Goal: Task Accomplishment & Management: Complete application form

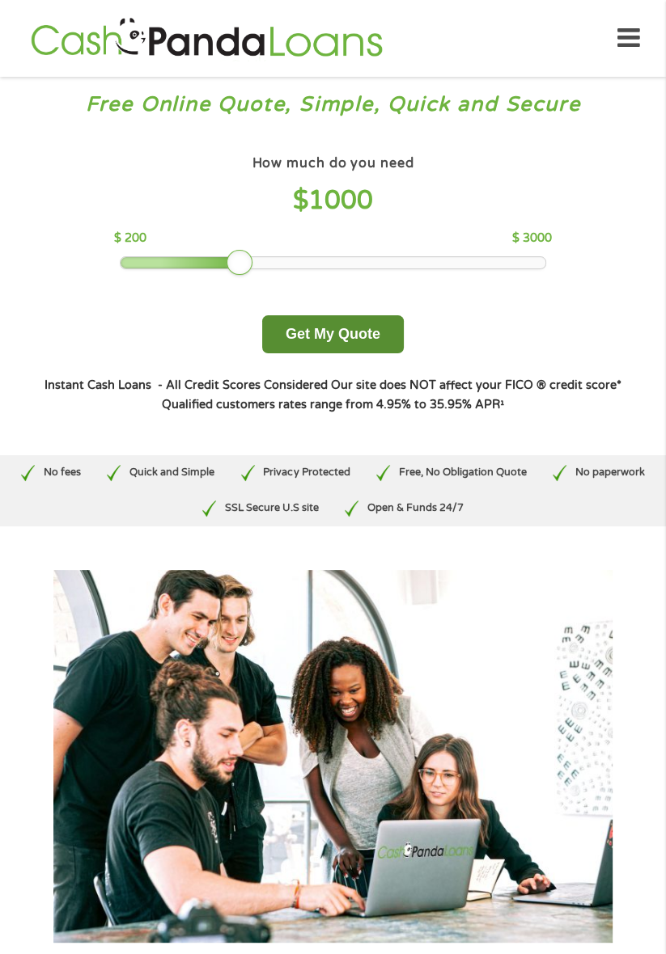
click at [332, 316] on button "Get My Quote" at bounding box center [333, 334] width 142 height 38
click at [335, 325] on button "Get My Quote" at bounding box center [333, 334] width 142 height 38
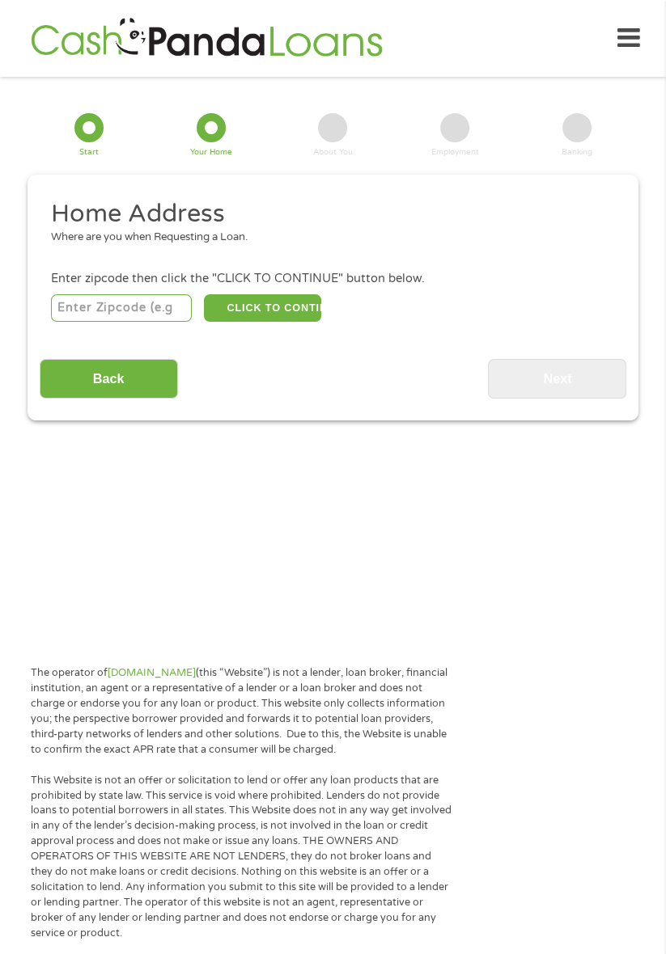
scroll to position [20, 0]
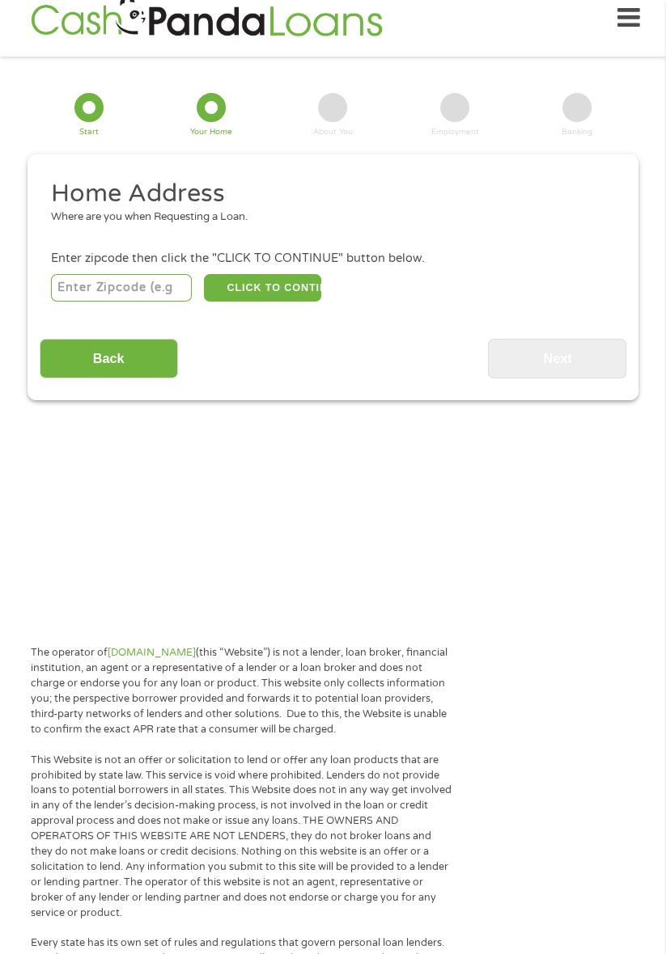
click at [512, 285] on div "CLICK TO CONTINUE Please recheck your Zipcode, it seems to be Incorrect" at bounding box center [333, 287] width 564 height 33
click at [155, 291] on input "number" at bounding box center [121, 288] width 141 height 28
type input "33634"
click at [291, 288] on button "CLICK TO CONTINUE" at bounding box center [262, 288] width 117 height 28
type input "33634"
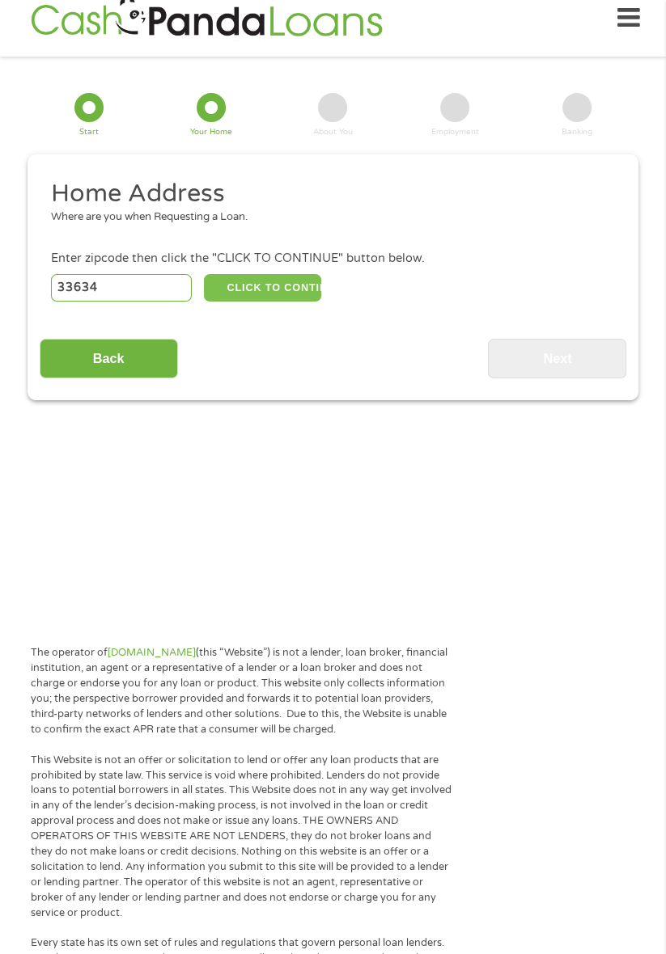
type input "Tampa"
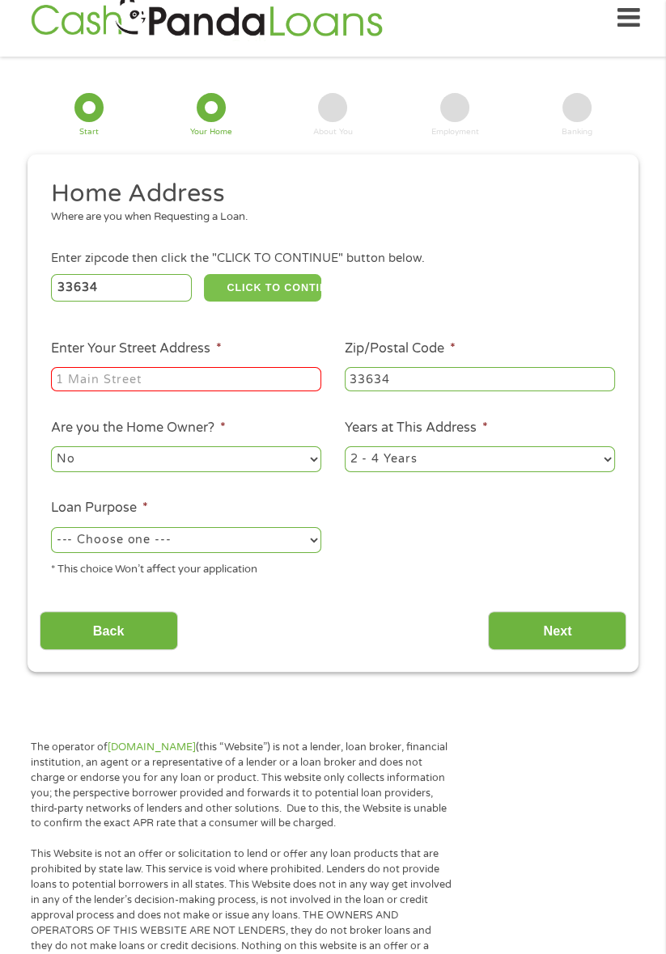
scroll to position [18, 0]
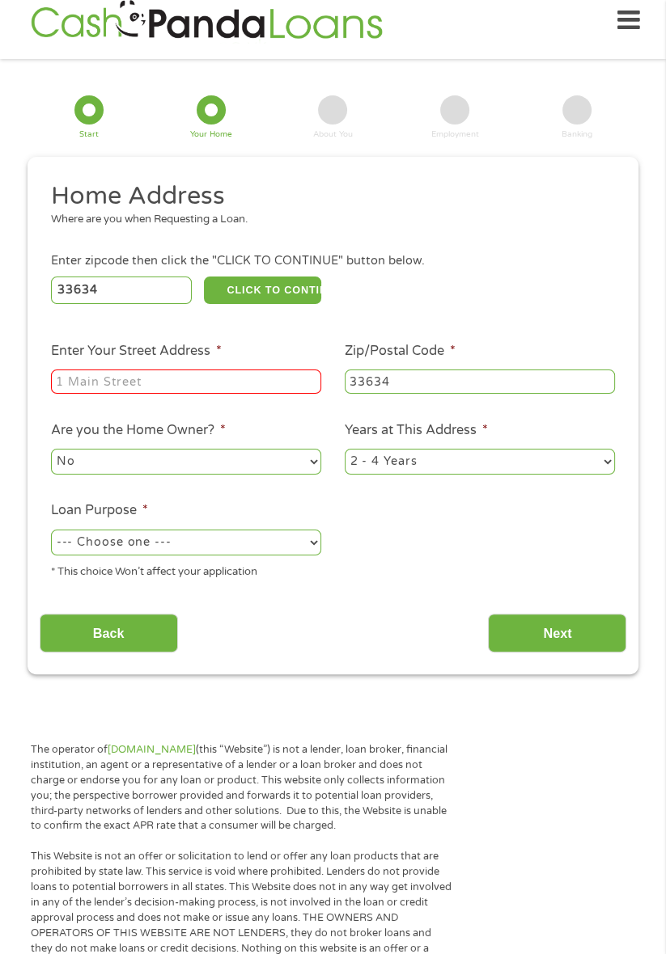
click at [241, 387] on input "Enter Your Street Address *" at bounding box center [186, 382] width 270 height 24
type input "6413 W Clifton St"
click at [259, 537] on select "--- Choose one --- Pay Bills Debt Consolidation Home Improvement Major Purchase…" at bounding box center [186, 543] width 270 height 26
click at [616, 487] on ul "Home Address Where are you when Requesting a Loan. Enter zipcode then click the…" at bounding box center [333, 386] width 587 height 412
click at [256, 540] on select "--- Choose one --- Pay Bills Debt Consolidation Home Improvement Major Purchase…" at bounding box center [186, 543] width 270 height 26
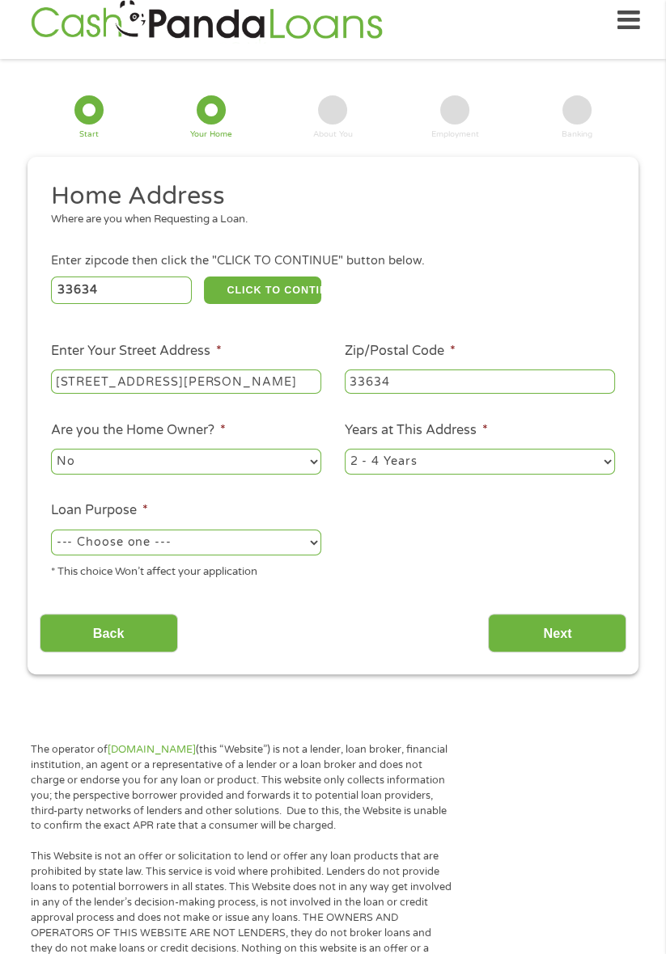
select select "paybills"
click at [51, 531] on select "--- Choose one --- Pay Bills Debt Consolidation Home Improvement Major Purchase…" at bounding box center [186, 543] width 270 height 26
click at [126, 620] on input "Back" at bounding box center [109, 634] width 138 height 40
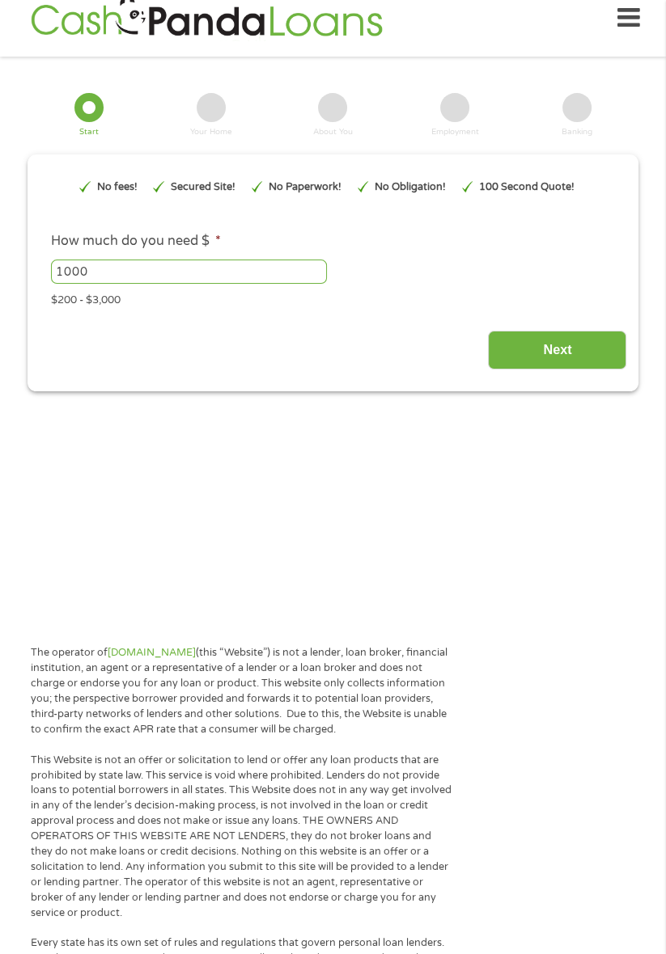
scroll to position [6, 6]
click at [557, 344] on input "Next" at bounding box center [557, 351] width 138 height 40
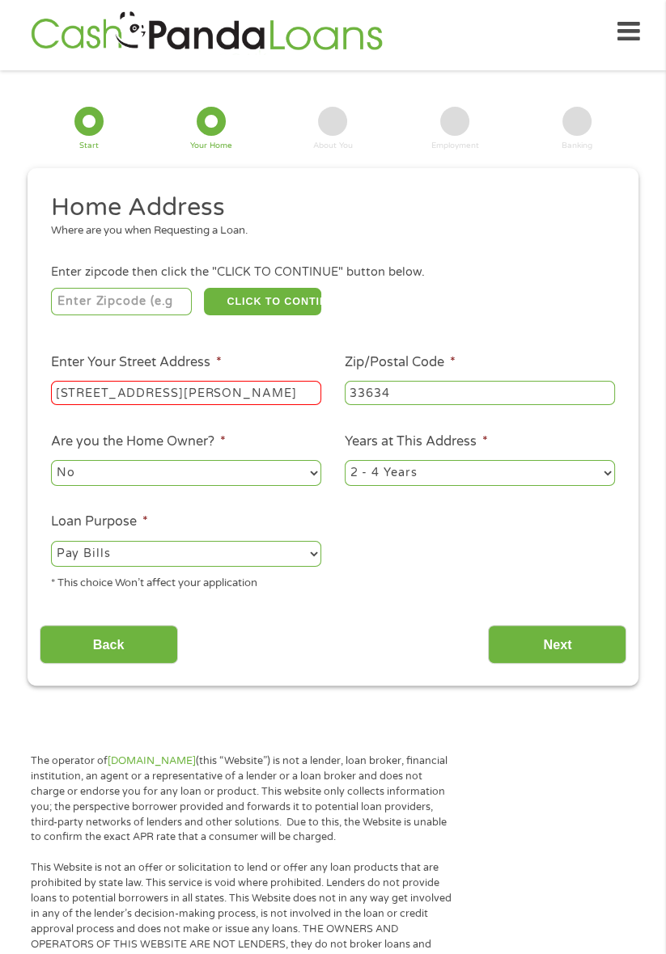
scroll to position [0, 0]
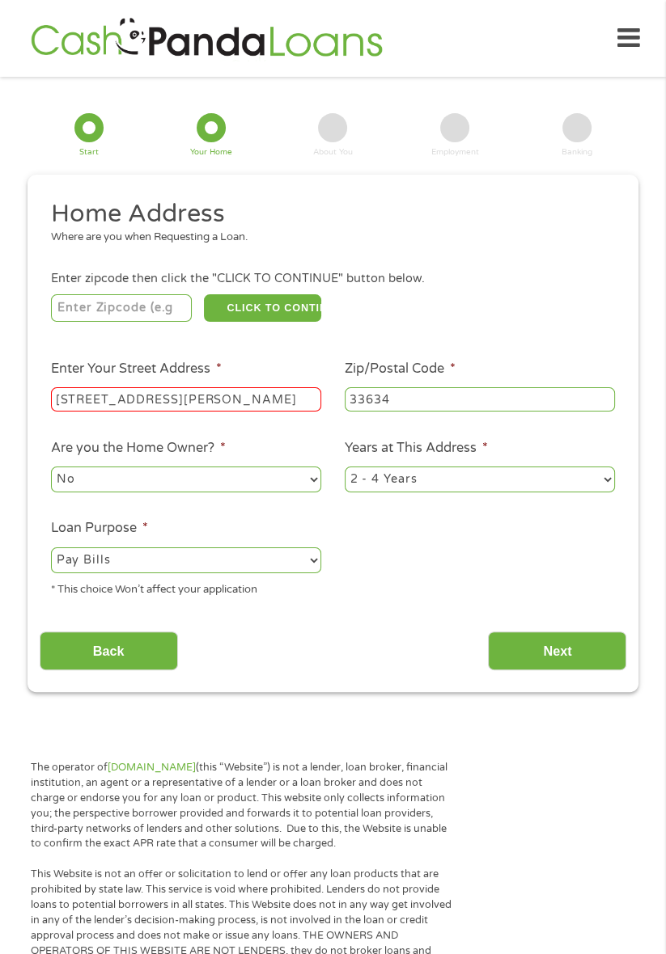
click at [256, 400] on input "6413 W Clifton St" at bounding box center [186, 399] width 270 height 24
type input "33634"
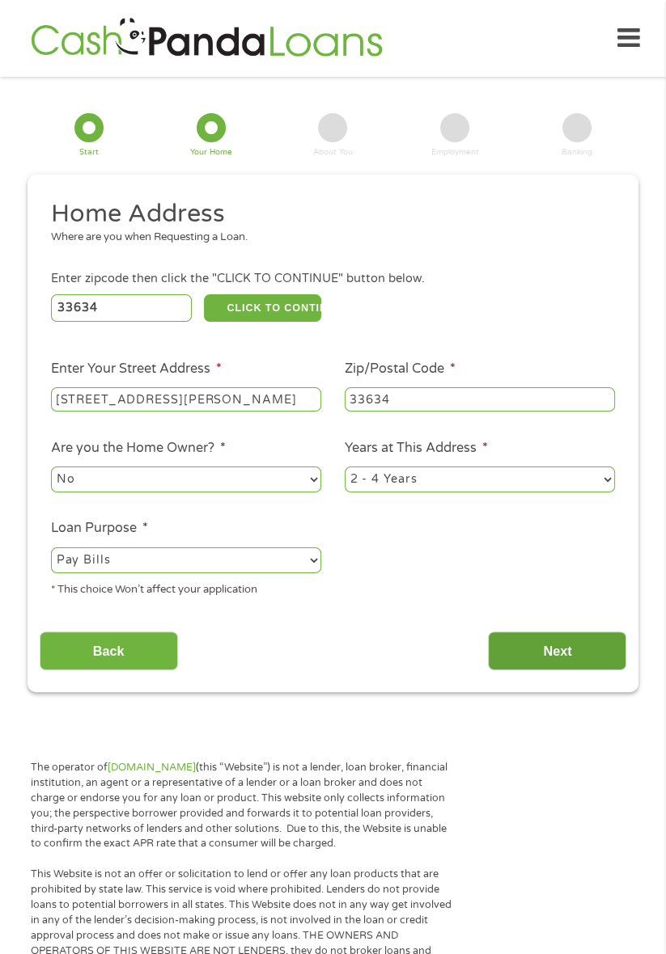
click at [587, 641] on input "Next" at bounding box center [557, 652] width 138 height 40
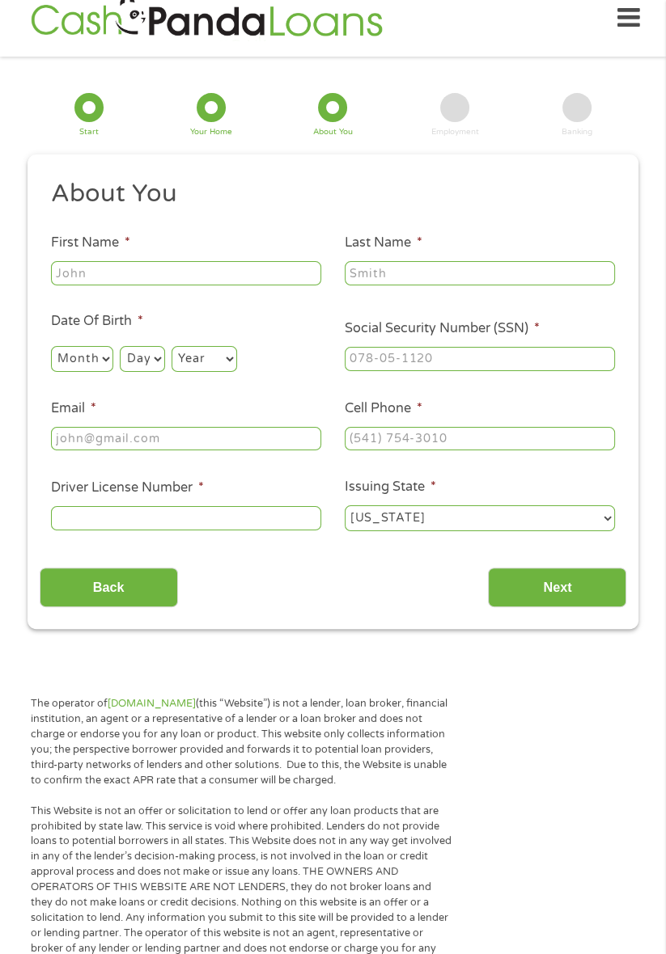
scroll to position [20, 0]
click at [265, 280] on input "First Name *" at bounding box center [186, 273] width 270 height 24
type input "Chadwick"
type input "Copeland"
type input "cbcopeland1976@gmail.com"
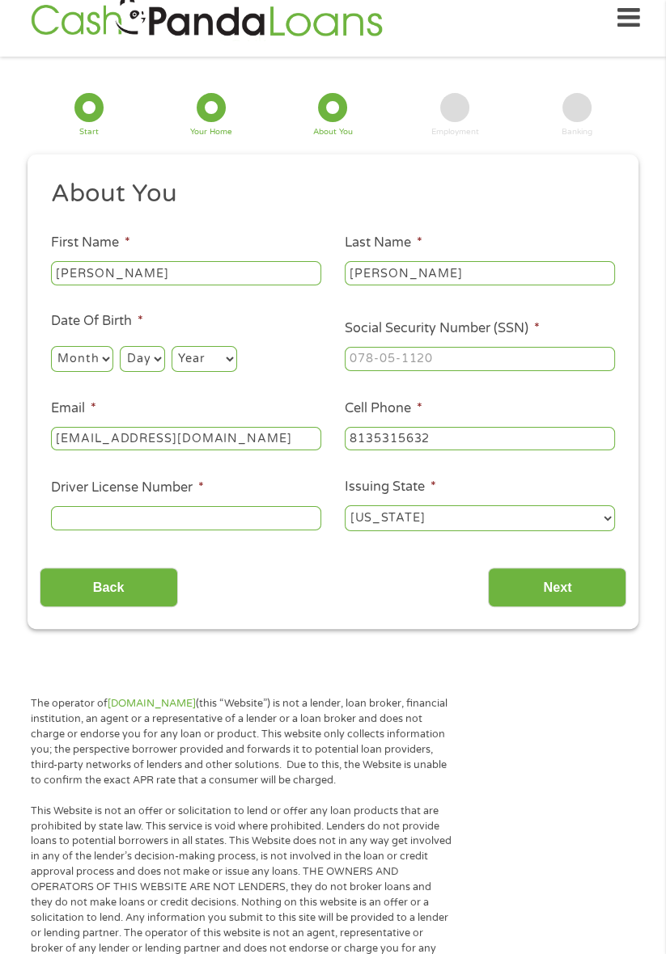
type input "(813) 531-5632"
click at [404, 361] on input "Social Security Number (SSN) *" at bounding box center [480, 359] width 270 height 24
type input "419-25-0512"
click at [87, 366] on select "Month 1 2 3 4 5 6 7 8 9 10 11 12" at bounding box center [82, 359] width 62 height 26
select select "9"
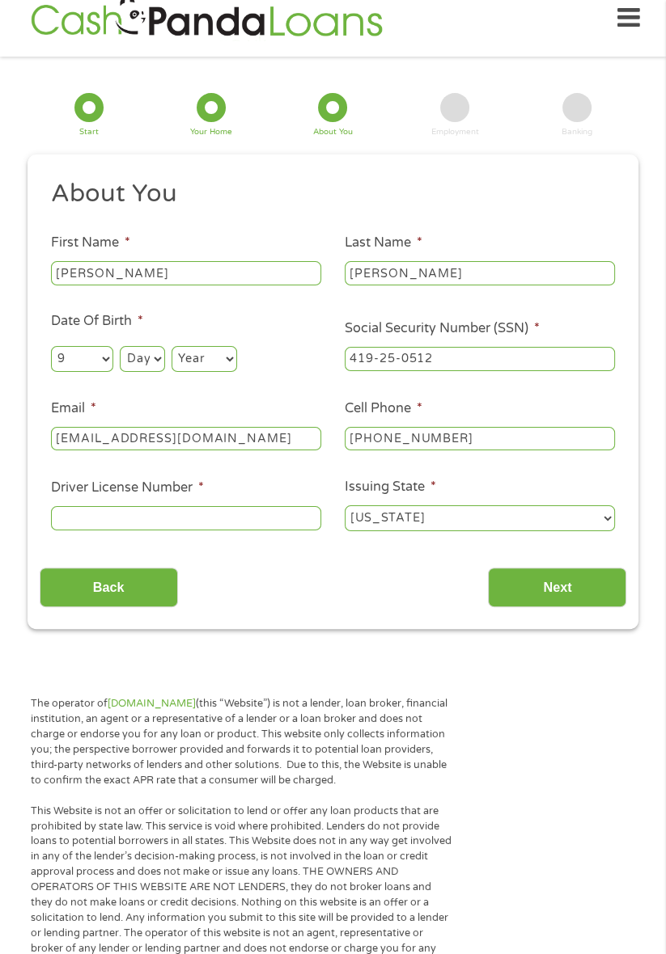
click at [51, 346] on select "Month 1 2 3 4 5 6 7 8 9 10 11 12" at bounding box center [82, 359] width 62 height 26
click at [158, 356] on select "Day 1 2 3 4 5 6 7 8 9 10 11 12 13 14 15 16 17 18 19 20 21 22 23 24 25 26 27 28 …" at bounding box center [142, 359] width 44 height 26
select select "7"
click at [121, 346] on select "Day 1 2 3 4 5 6 7 8 9 10 11 12 13 14 15 16 17 18 19 20 21 22 23 24 25 26 27 28 …" at bounding box center [142, 359] width 44 height 26
click at [206, 348] on select "Year 2007 2006 2005 2004 2003 2002 2001 2000 1999 1998 1997 1996 1995 1994 1993…" at bounding box center [204, 359] width 66 height 26
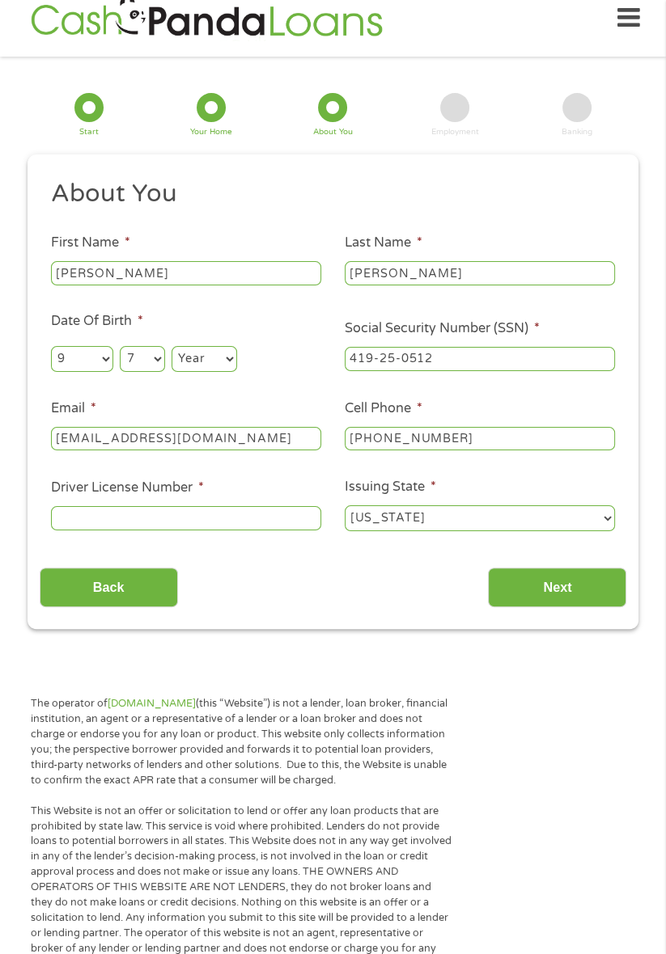
select select "1976"
click at [172, 346] on select "Year 2007 2006 2005 2004 2003 2002 2001 2000 1999 1998 1997 1996 1995 1994 1993…" at bounding box center [204, 359] width 66 height 26
click at [66, 516] on input "Driver License Number *" at bounding box center [186, 518] width 270 height 24
type input "C225561024000"
click at [229, 437] on input "cbcopeland1976@gmail.com" at bounding box center [186, 439] width 270 height 24
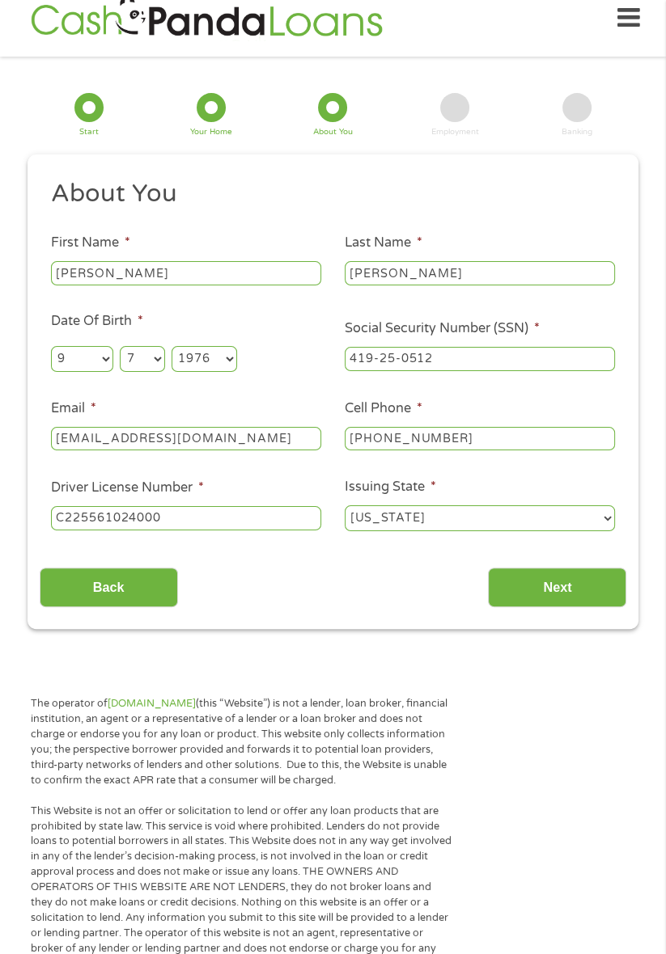
click at [250, 447] on input "cbcopeland1976@gmail.com" at bounding box center [186, 439] width 270 height 24
type input "cbcopeland1976"
type input "ng46192@gmail.com"
click at [472, 438] on input "(813) 531-5632" at bounding box center [480, 439] width 270 height 24
type input "(656) 241-2285"
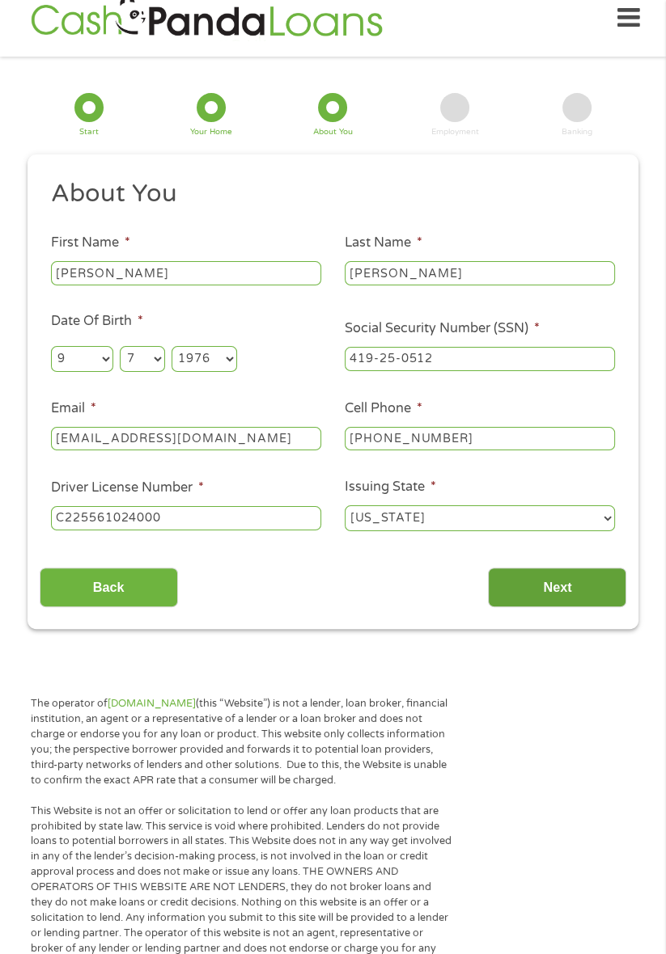
click at [585, 578] on input "Next" at bounding box center [557, 588] width 138 height 40
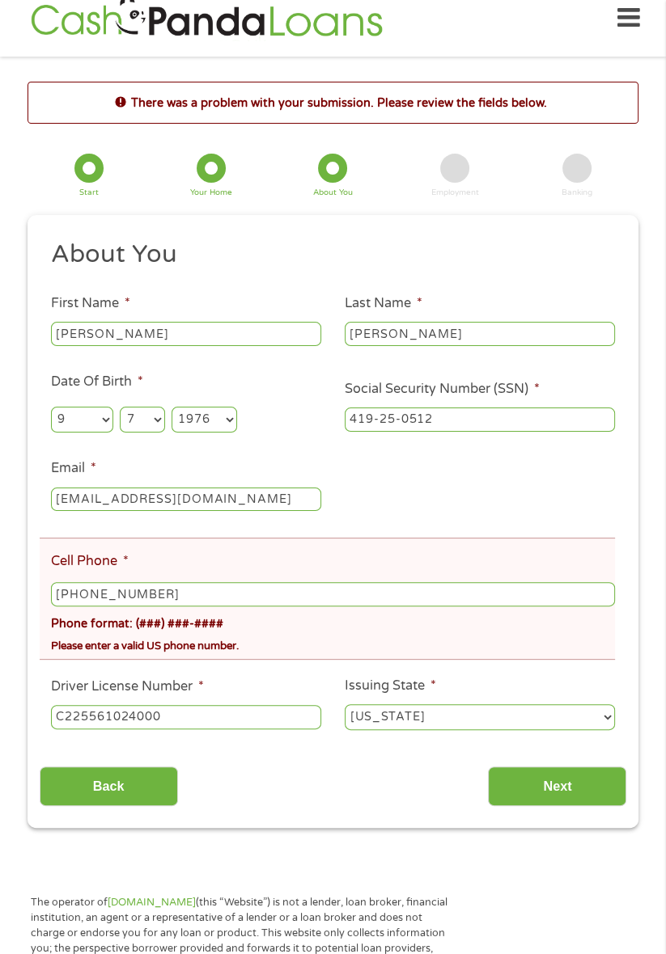
click at [655, 737] on section "There was a problem with your submission. Please review the fields below. 1 Sta…" at bounding box center [333, 455] width 666 height 796
click at [367, 604] on input "(656) 241-2285" at bounding box center [333, 594] width 564 height 24
type input "(813) 400-0701"
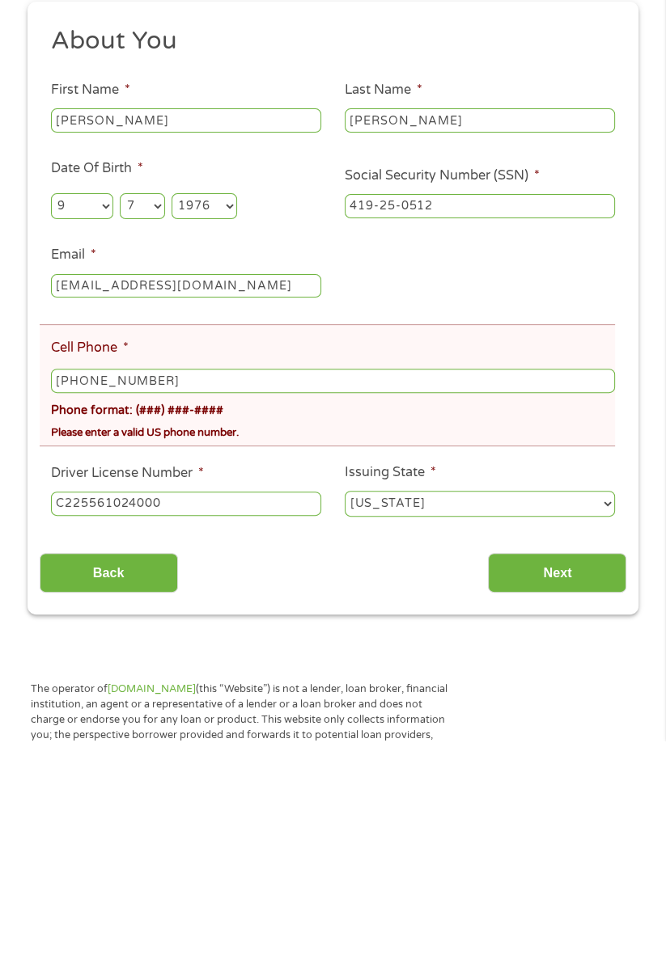
scroll to position [20, 0]
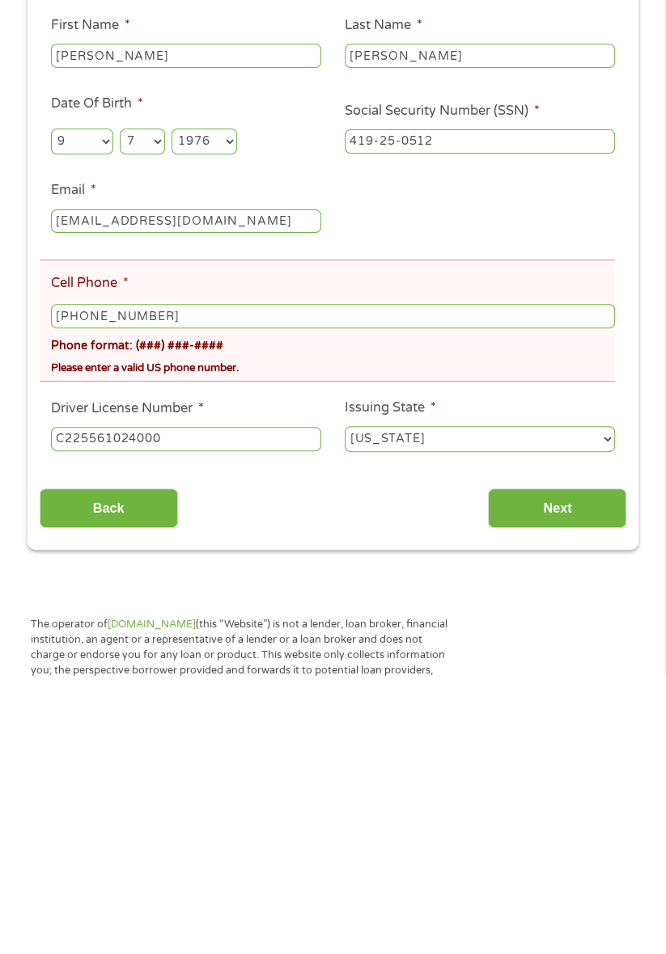
click at [496, 726] on select "Alabama Alaska Arizona Arkansas California Colorado Connecticut Delaware Distri…" at bounding box center [480, 718] width 270 height 26
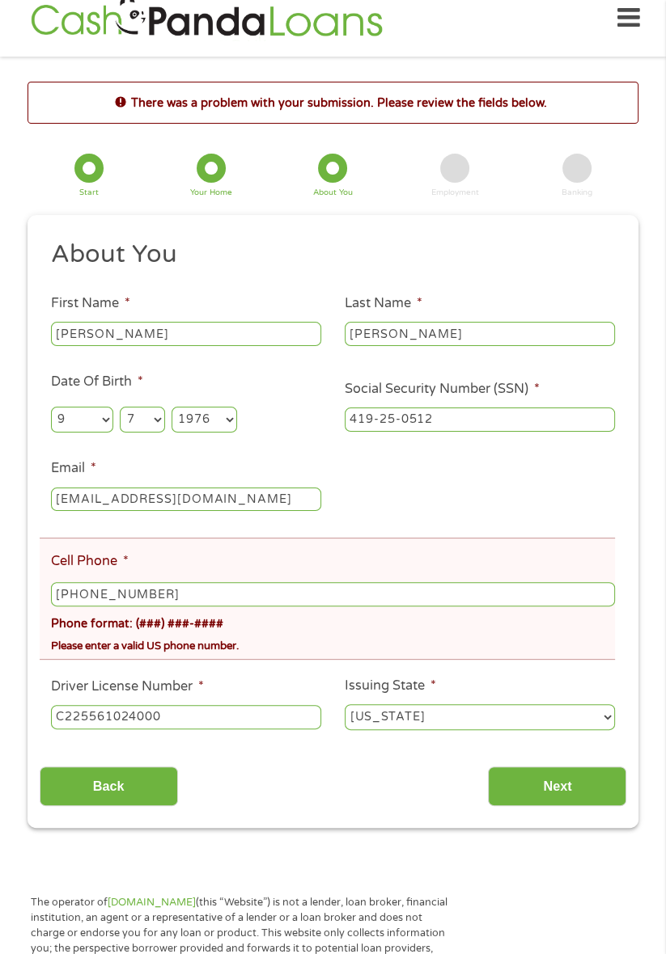
click at [510, 553] on li "Cell Phone * (813) 400-0701 Phone format: (###) ###-#### Please enter a valid U…" at bounding box center [327, 599] width 575 height 122
click at [593, 745] on ul "About You This field is hidden when viewing the form Title * --- Choose one ---…" at bounding box center [333, 492] width 587 height 506
click at [589, 794] on input "Next" at bounding box center [557, 787] width 138 height 40
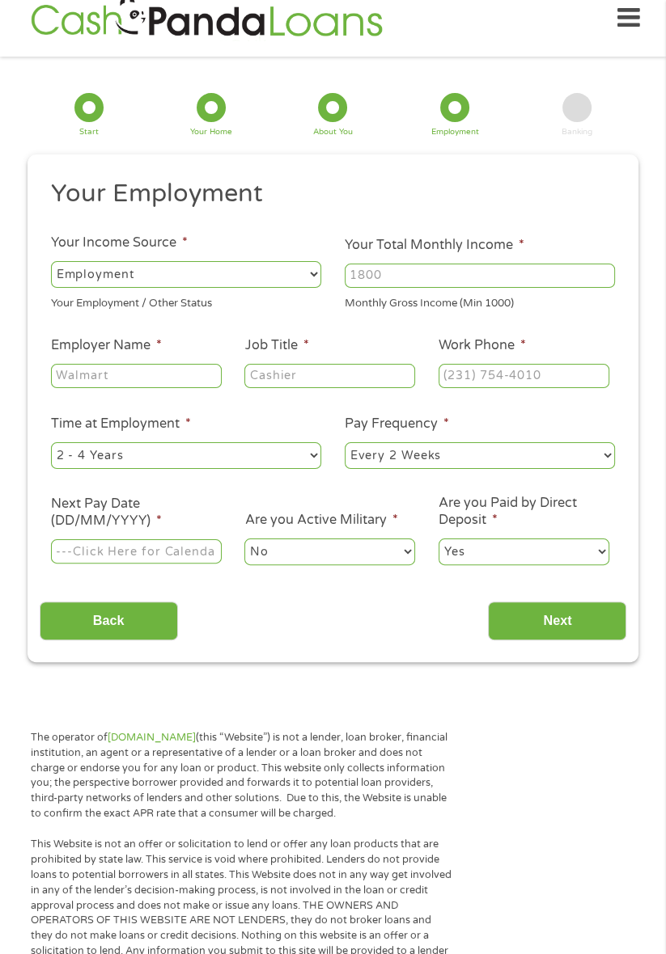
click at [142, 278] on select "--- Choose one --- Employment Self Employed Benefits" at bounding box center [186, 274] width 270 height 26
select select "benefits"
click at [51, 261] on select "--- Choose one --- Employment Self Employed Benefits" at bounding box center [186, 274] width 270 height 26
type input "Other"
type input "(813) 400-0701"
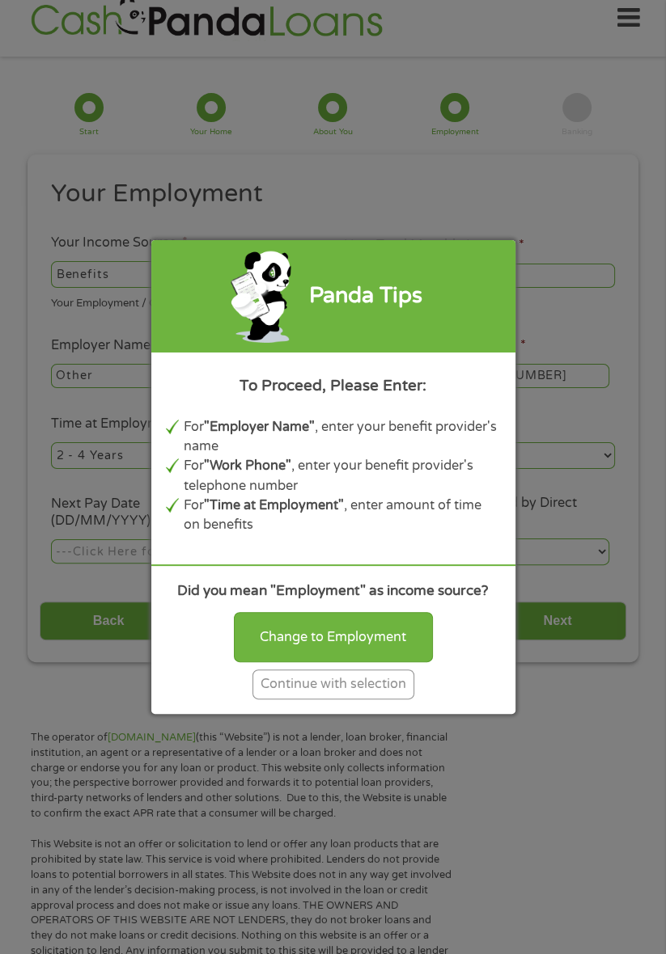
click at [562, 263] on div "Panda Tips To Proceed, Please Enter: For "Employer Name" , enter your benefit p…" at bounding box center [333, 477] width 666 height 954
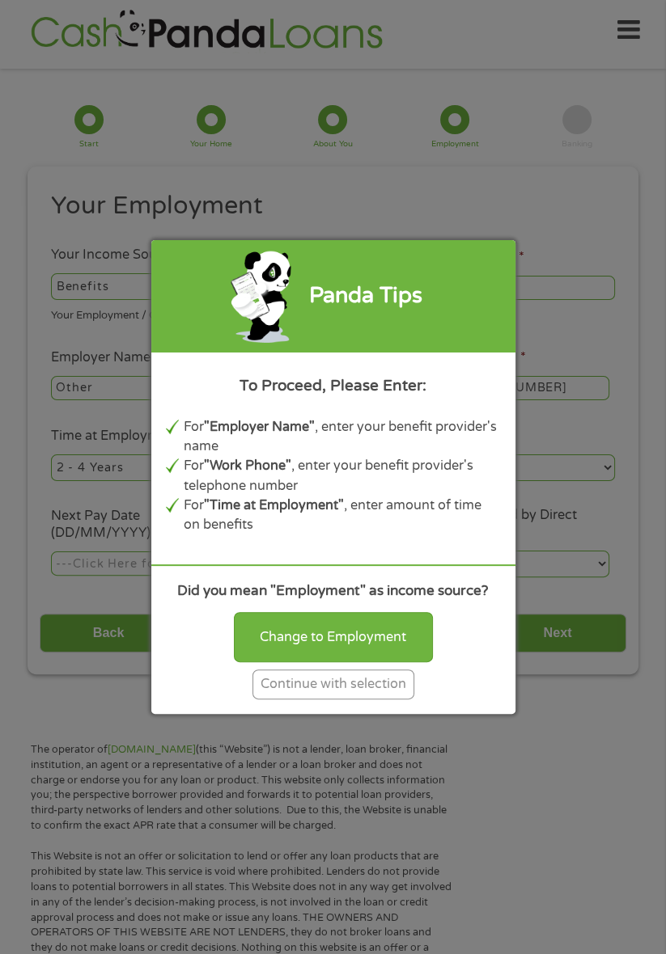
scroll to position [10, 0]
click at [73, 553] on div "Panda Tips To Proceed, Please Enter: For "Employer Name" , enter your benefit p…" at bounding box center [333, 477] width 666 height 954
click at [392, 700] on div "Continue with selection" at bounding box center [333, 685] width 162 height 30
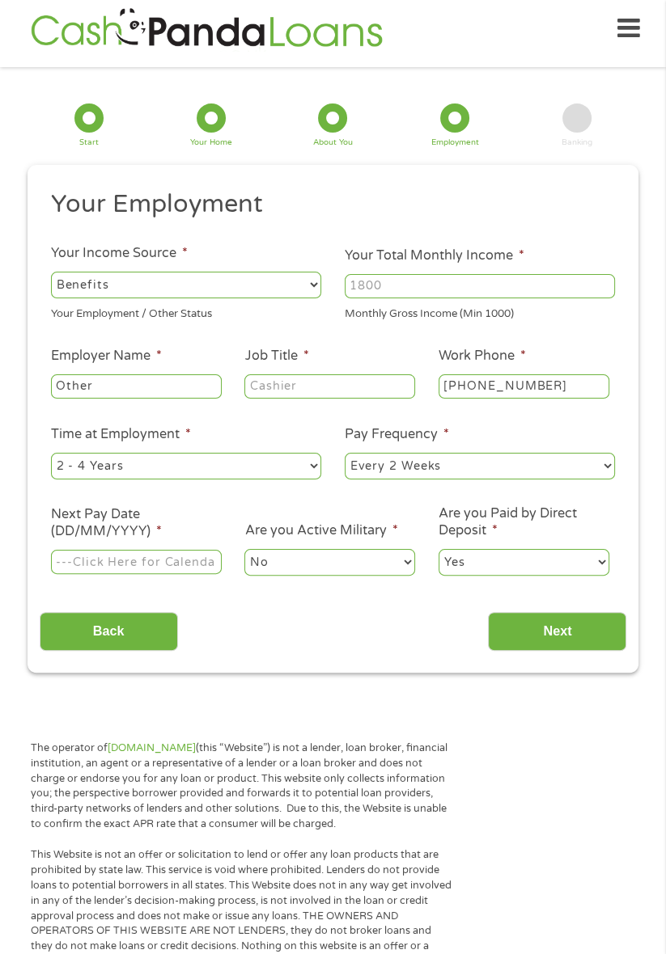
click at [474, 275] on input "Your Total Monthly Income *" at bounding box center [480, 286] width 270 height 24
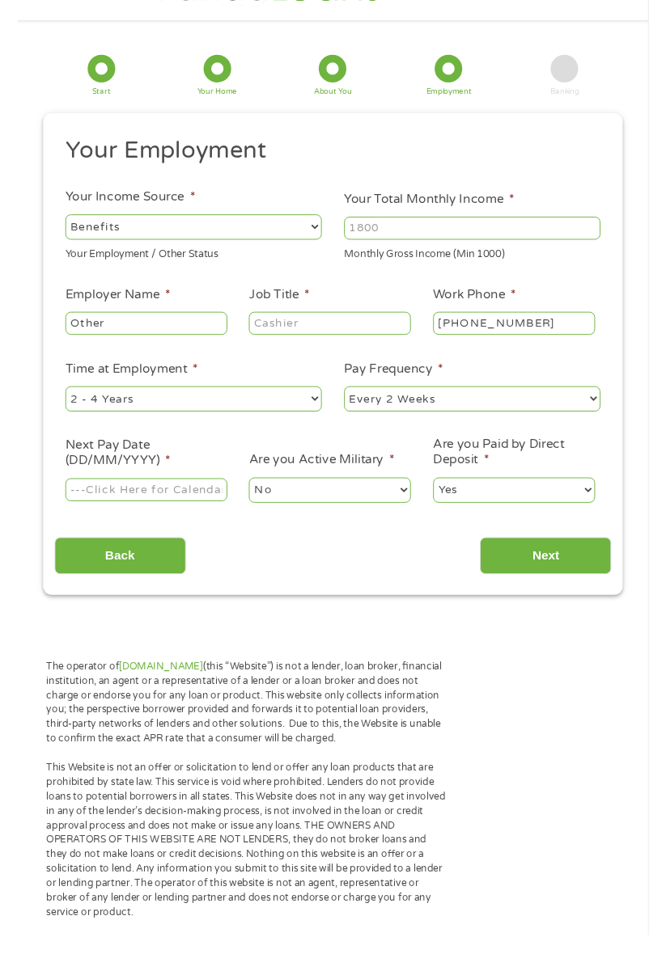
scroll to position [36, 0]
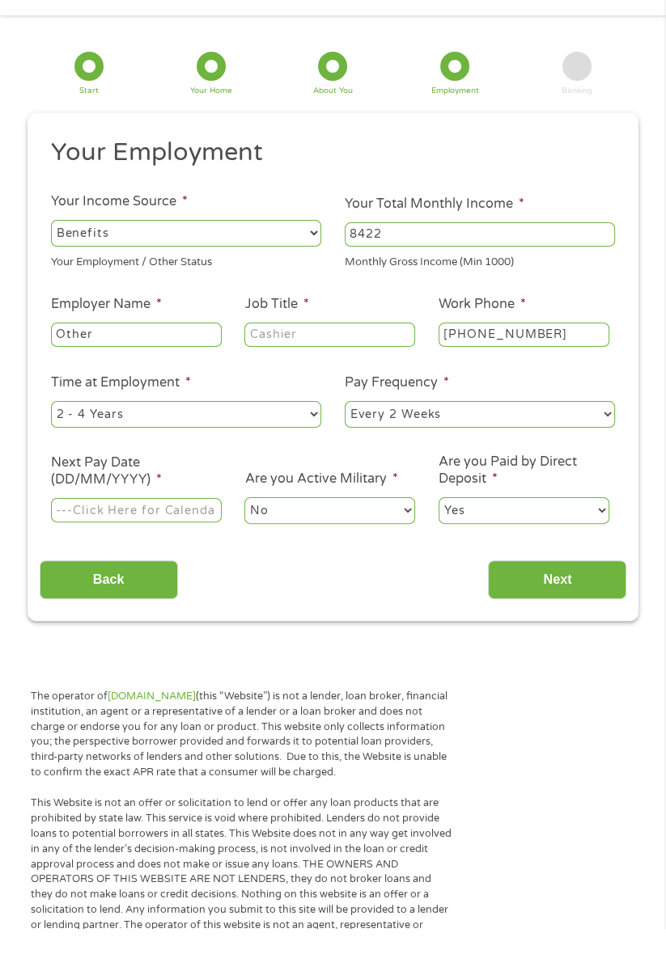
type input "8422"
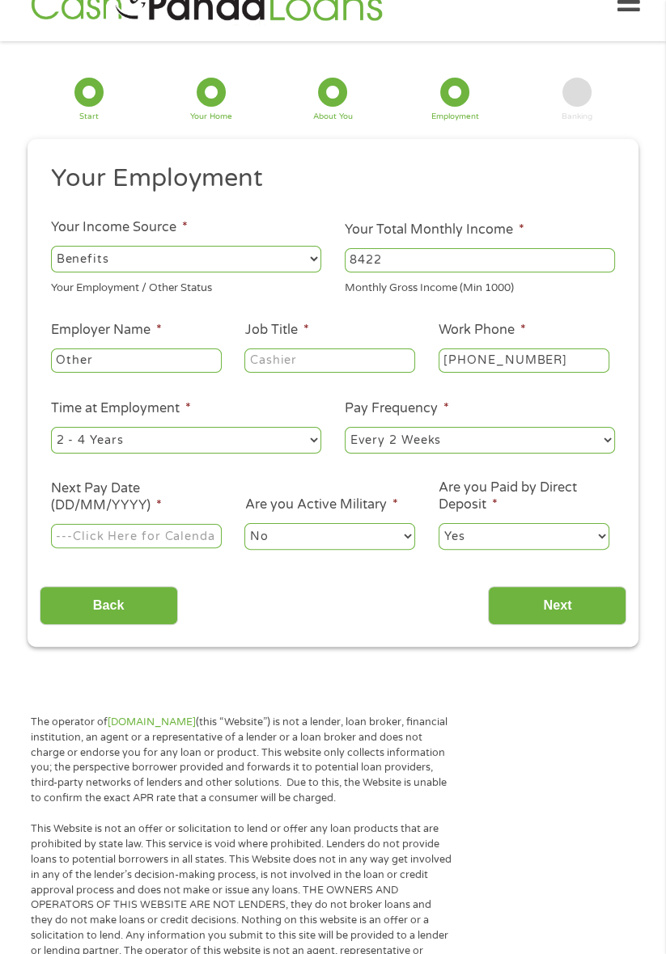
click at [78, 367] on input "Other" at bounding box center [136, 361] width 171 height 24
click at [99, 383] on ul "Your Employment Your Income Source * --- Choose one --- Employment Self Employe…" at bounding box center [333, 364] width 587 height 402
click at [102, 354] on input "Other" at bounding box center [136, 361] width 171 height 24
type input "O"
click at [99, 364] on input "As" at bounding box center [136, 361] width 171 height 24
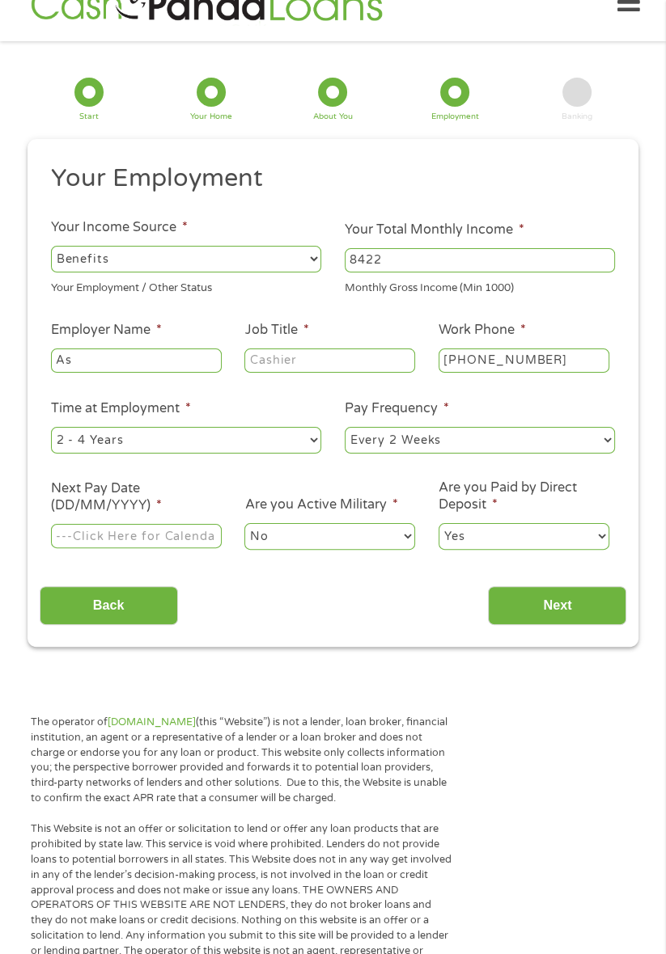
type input "A"
click at [175, 383] on ul "Your Employment Your Income Source * --- Choose one --- Employment Self Employe…" at bounding box center [333, 364] width 587 height 402
click at [165, 364] on input "Veteran Affairs" at bounding box center [136, 361] width 171 height 24
type input "Veteran Affairs/SSA"
click at [282, 326] on label "Job Title *" at bounding box center [276, 330] width 64 height 17
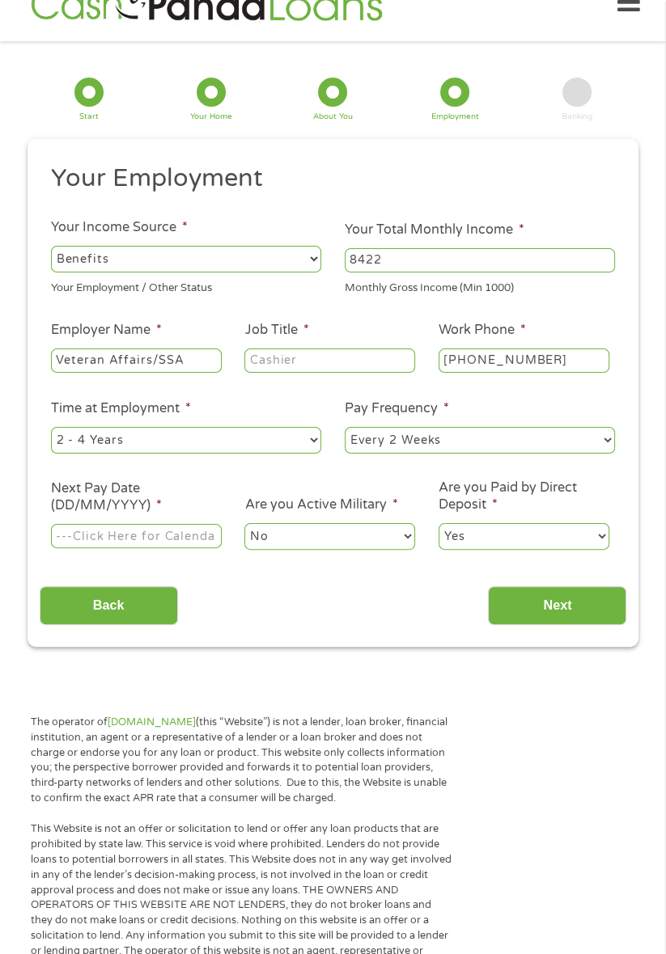
click at [282, 349] on input "Job Title *" at bounding box center [329, 361] width 171 height 24
click at [281, 364] on input "Q" at bounding box center [329, 361] width 171 height 24
type input "Q"
type input "Benefits"
click at [561, 364] on input "(813) 400-0701" at bounding box center [523, 361] width 171 height 24
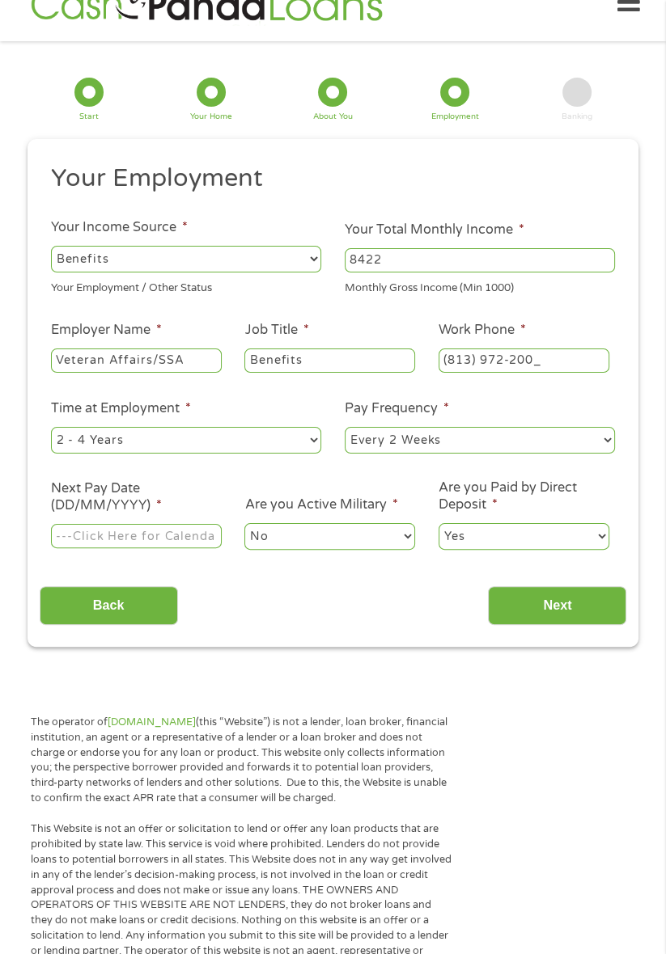
type input "(813) 972-2000"
click at [120, 451] on select "--- Choose one --- 1 Year or less 1 - 2 Years 2 - 4 Years Over 4 Years" at bounding box center [186, 440] width 270 height 26
click at [124, 440] on select "--- Choose one --- 1 Year or less 1 - 2 Years 2 - 4 Years Over 4 Years" at bounding box center [186, 440] width 270 height 26
select select "60months"
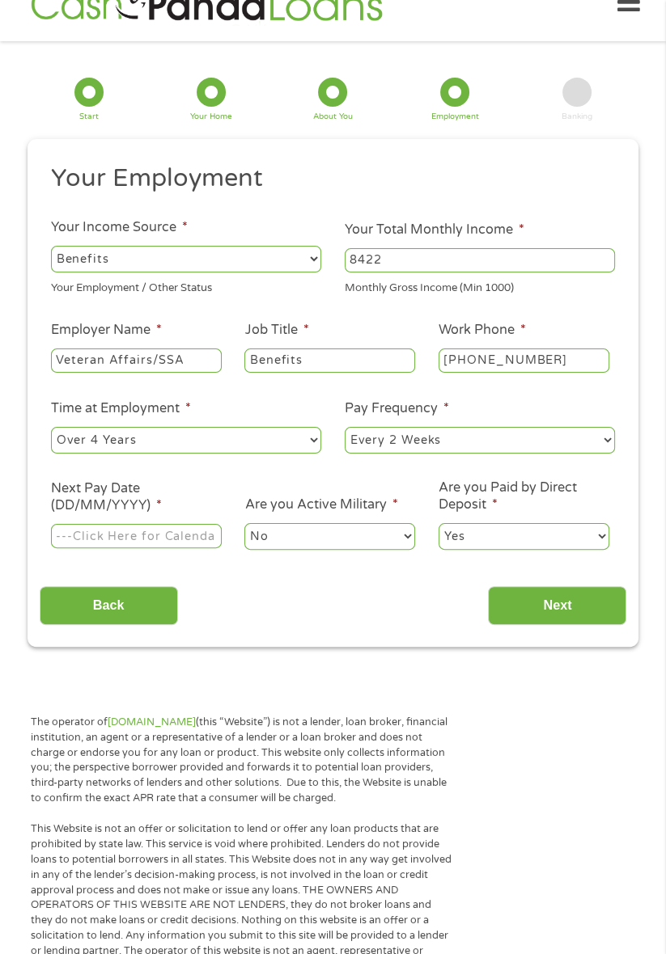
click at [51, 428] on select "--- Choose one --- 1 Year or less 1 - 2 Years 2 - 4 Years Over 4 Years" at bounding box center [186, 440] width 270 height 26
click at [382, 429] on select "--- Choose one --- Every 2 Weeks Every Week Monthly Semi-Monthly" at bounding box center [480, 440] width 270 height 26
select select "semimonthly"
click at [345, 428] on select "--- Choose one --- Every 2 Weeks Every Week Monthly Semi-Monthly" at bounding box center [480, 440] width 270 height 26
click at [31, 508] on div "This field is hidden when viewing the form gclid EAIaIQobChMI3N-Y24_ljwMVLaVaBR…" at bounding box center [333, 393] width 611 height 508
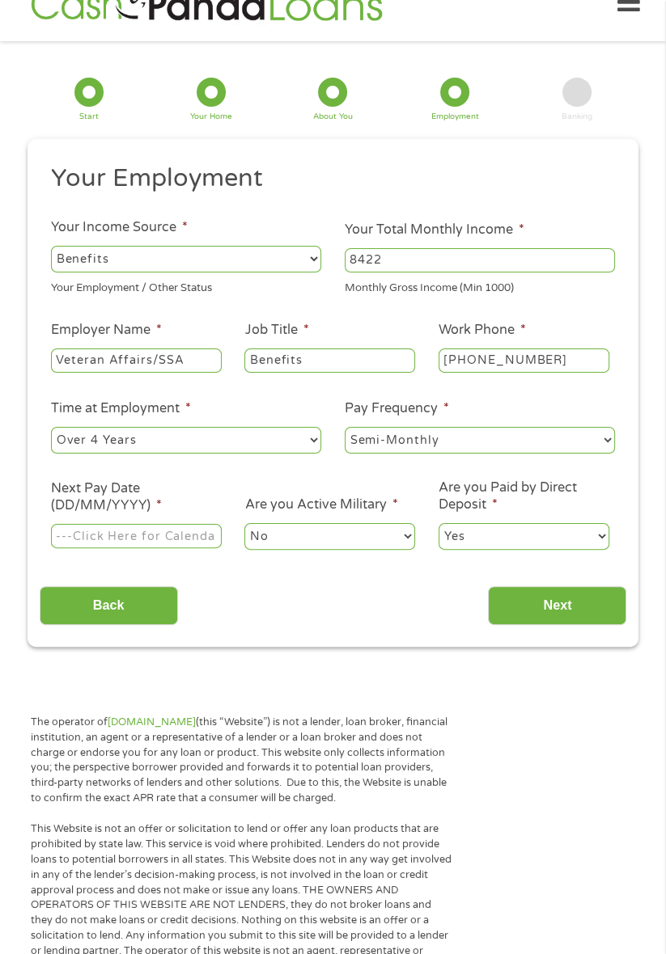
click at [87, 529] on input "Next Pay Date (DD/MM/YYYY) *" at bounding box center [136, 536] width 171 height 24
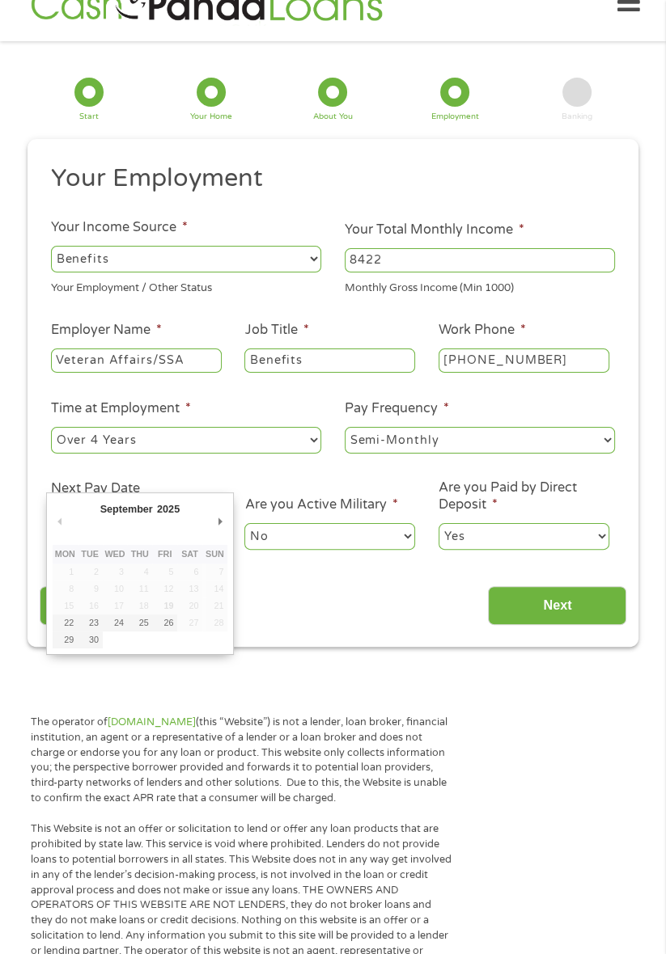
type input "26/09/2025"
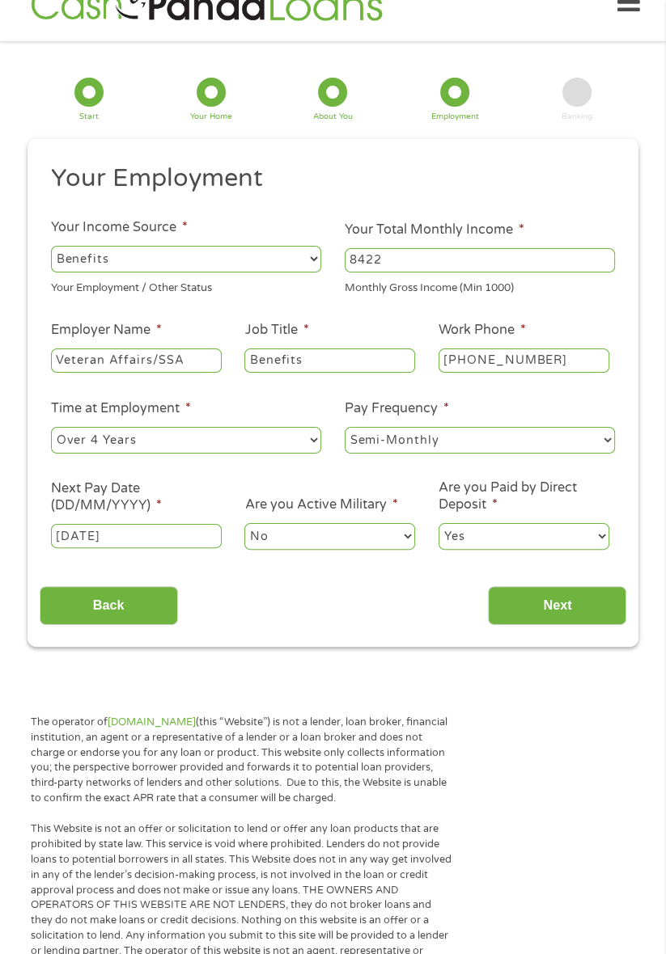
click at [574, 537] on select "Yes No" at bounding box center [523, 536] width 171 height 26
click at [438, 524] on select "Yes No" at bounding box center [523, 536] width 171 height 26
click at [578, 588] on input "Next" at bounding box center [557, 606] width 138 height 40
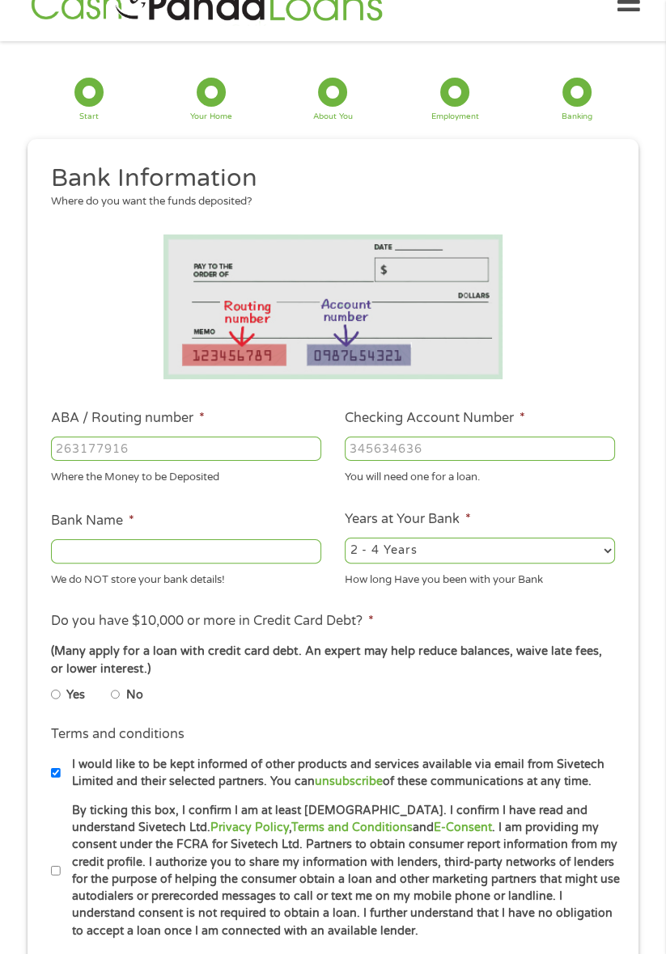
scroll to position [20, 0]
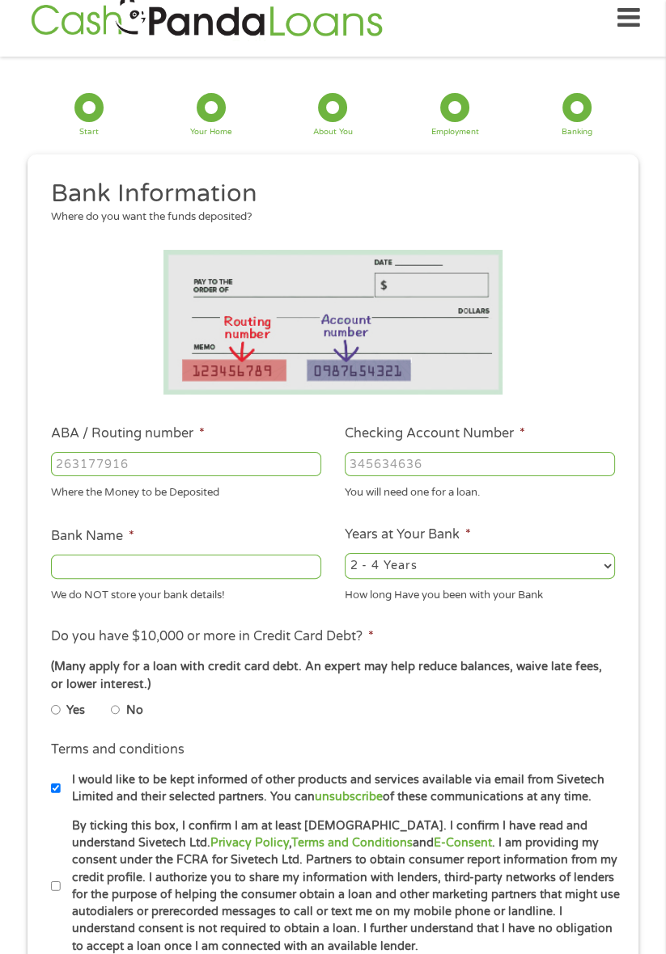
click at [104, 458] on input "ABA / Routing number *" at bounding box center [186, 464] width 270 height 24
type input "031101279"
type input "THE BANCORP BANK"
type input "031101279"
click at [475, 464] on input "Checking Account Number *" at bounding box center [480, 464] width 270 height 24
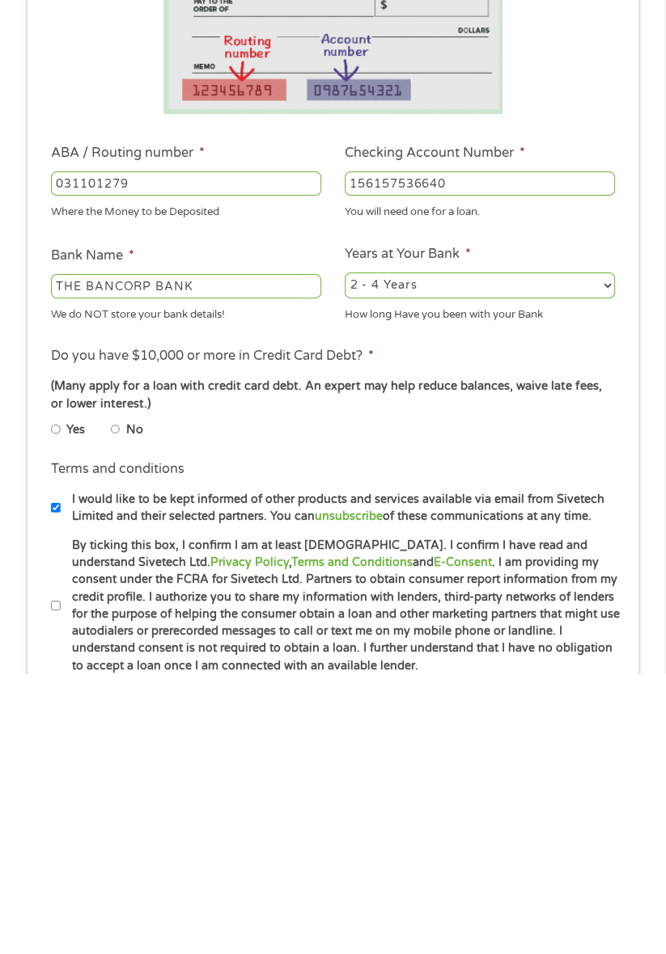
type input "156157536640"
click at [118, 703] on input "No" at bounding box center [116, 710] width 10 height 19
radio input "true"
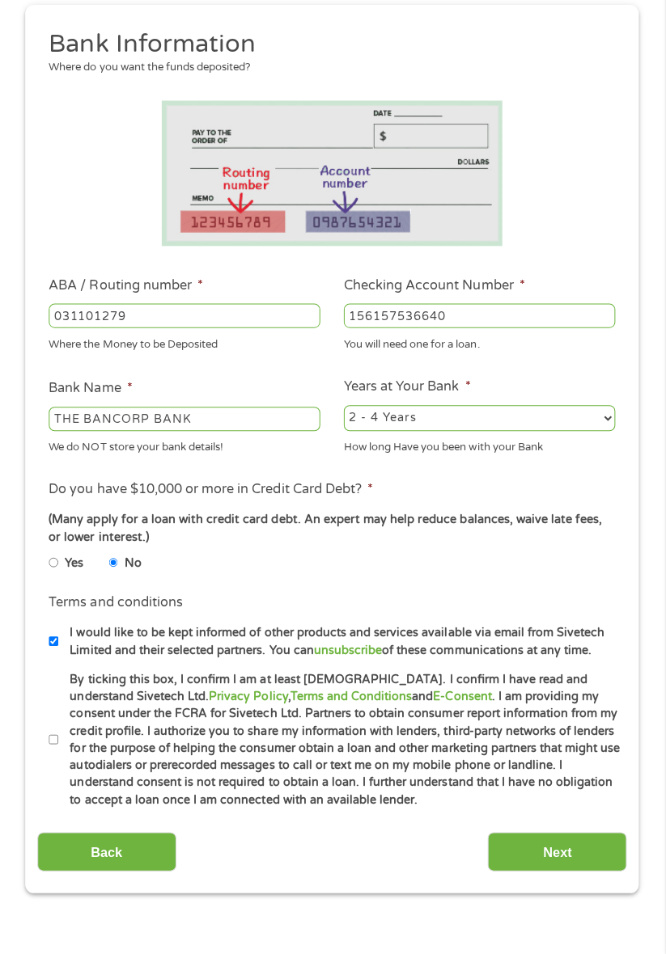
scroll to position [184, 0]
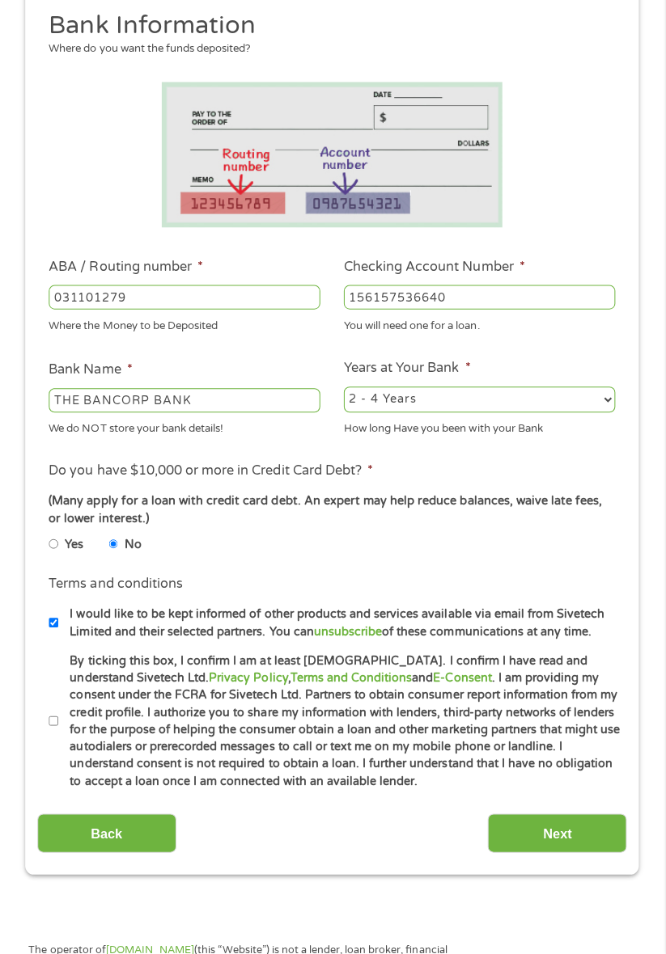
click at [40, 713] on li "Terms and conditions * By ticking this box, I confirm I am at least 18 years ol…" at bounding box center [333, 723] width 587 height 138
click at [52, 723] on input "By ticking this box, I confirm I am at least 18 years old. I confirm I have rea…" at bounding box center [56, 722] width 10 height 19
checkbox input "true"
click at [580, 819] on input "Next" at bounding box center [557, 835] width 138 height 40
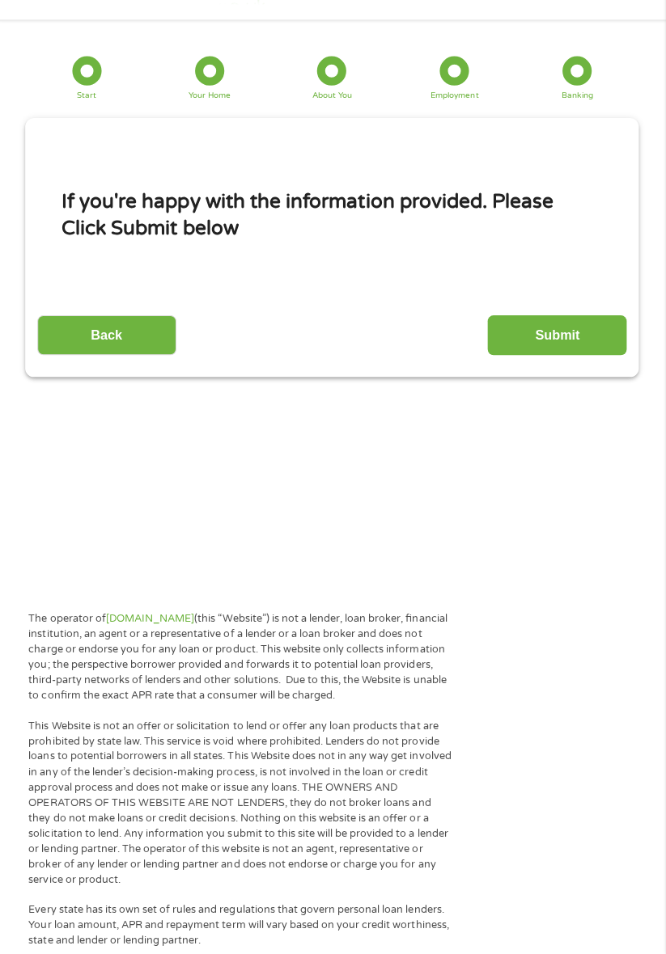
scroll to position [20, 0]
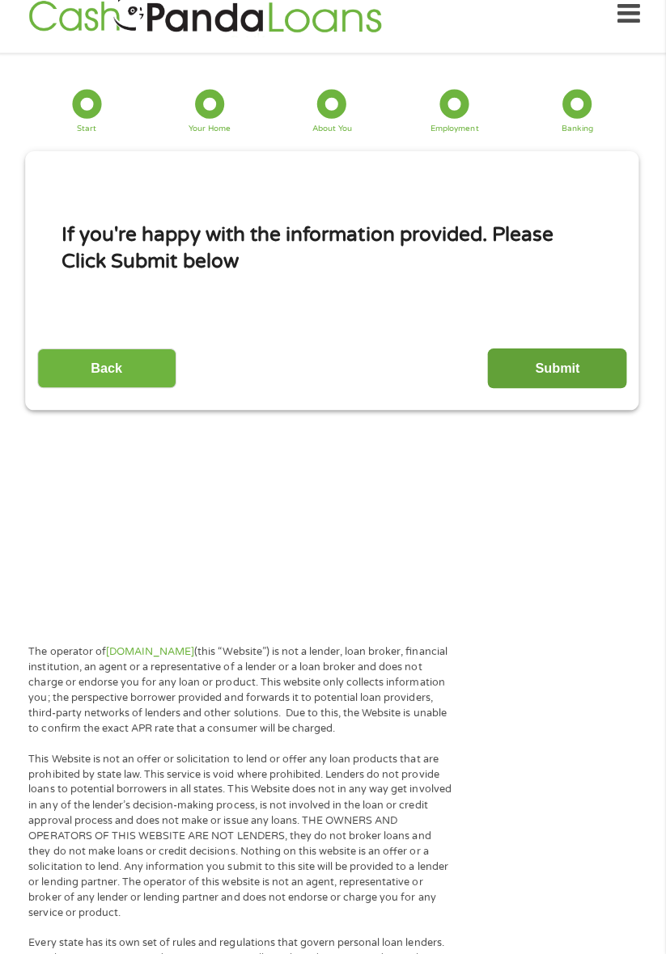
click at [568, 372] on input "Submit" at bounding box center [557, 371] width 138 height 40
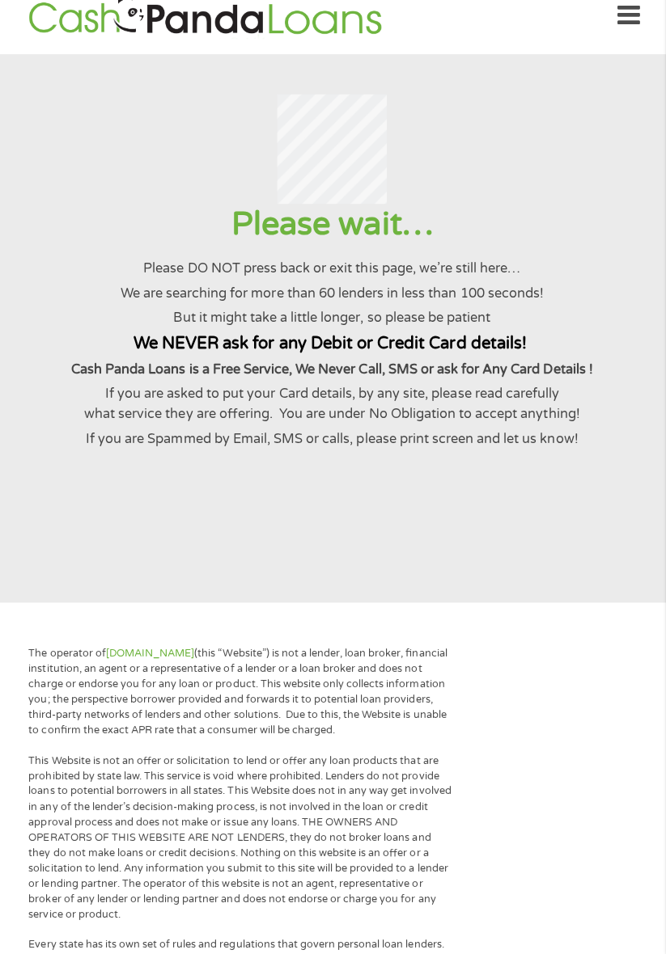
scroll to position [0, 0]
